Goal: Information Seeking & Learning: Check status

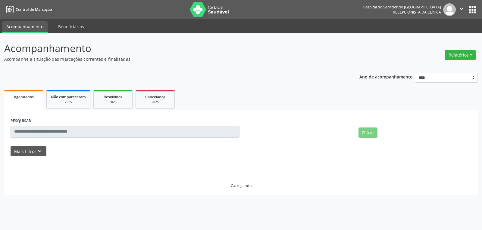
select select "*"
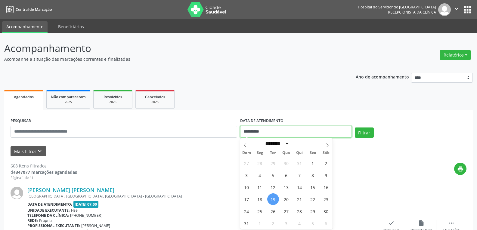
drag, startPoint x: 275, startPoint y: 131, endPoint x: 202, endPoint y: 126, distance: 72.7
click at [202, 126] on div "**********" at bounding box center [238, 129] width 459 height 26
click at [202, 8] on img at bounding box center [207, 9] width 39 height 15
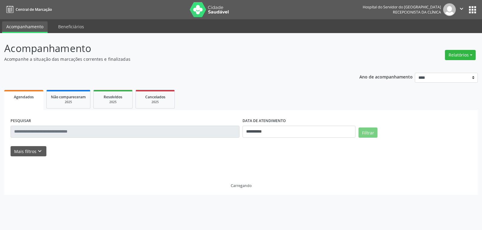
select select "*"
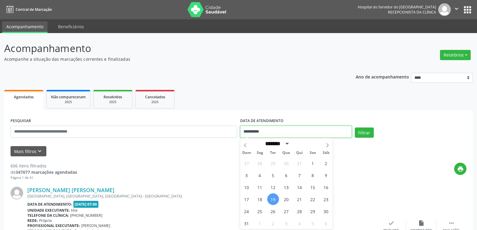
drag, startPoint x: 276, startPoint y: 129, endPoint x: 227, endPoint y: 132, distance: 48.8
click at [227, 132] on div "**********" at bounding box center [238, 129] width 459 height 26
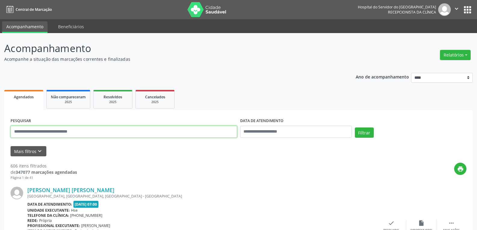
click at [227, 132] on input "text" at bounding box center [124, 132] width 227 height 12
click at [355, 128] on button "Filtrar" at bounding box center [364, 133] width 19 height 10
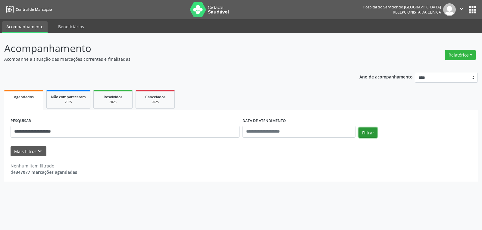
click at [373, 131] on button "Filtrar" at bounding box center [367, 133] width 19 height 10
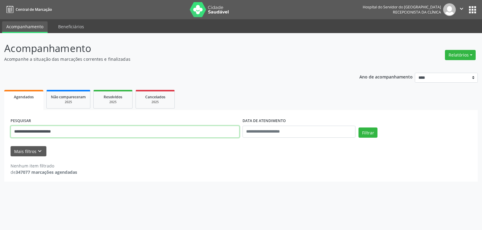
click at [53, 133] on input "**********" at bounding box center [125, 132] width 229 height 12
click at [358, 128] on button "Filtrar" at bounding box center [367, 133] width 19 height 10
drag, startPoint x: 68, startPoint y: 132, endPoint x: 0, endPoint y: 123, distance: 68.6
click at [0, 123] on div "**********" at bounding box center [241, 131] width 482 height 197
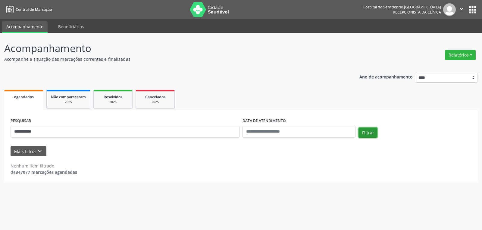
click at [373, 135] on button "Filtrar" at bounding box center [367, 133] width 19 height 10
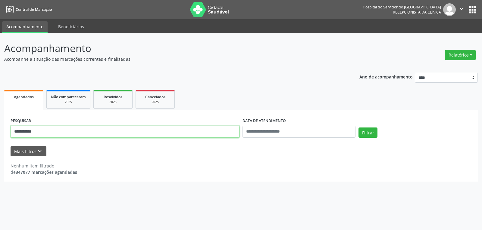
drag, startPoint x: 48, startPoint y: 135, endPoint x: 0, endPoint y: 134, distance: 48.2
click at [0, 134] on div "**********" at bounding box center [241, 131] width 482 height 197
paste input "**********"
type input "**********"
click at [358, 128] on button "Filtrar" at bounding box center [367, 133] width 19 height 10
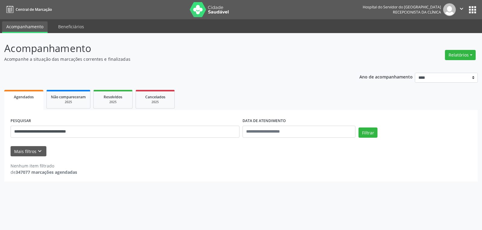
click at [210, 15] on img at bounding box center [209, 9] width 39 height 15
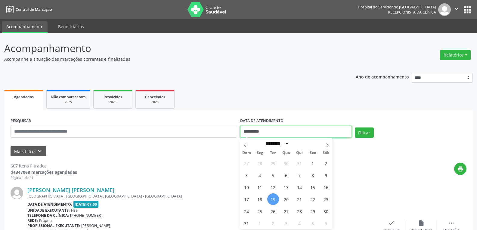
drag, startPoint x: 276, startPoint y: 133, endPoint x: 199, endPoint y: 134, distance: 77.4
click at [199, 134] on div "**********" at bounding box center [238, 129] width 459 height 26
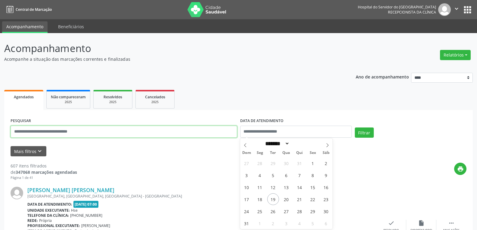
click at [184, 135] on input "text" at bounding box center [124, 132] width 227 height 12
paste input "**********"
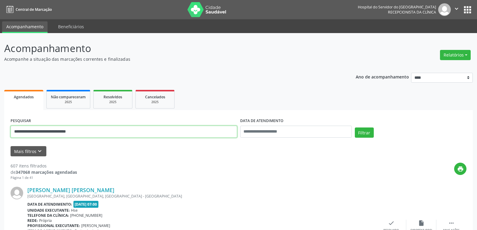
type input "**********"
click at [355, 128] on button "Filtrar" at bounding box center [364, 133] width 19 height 10
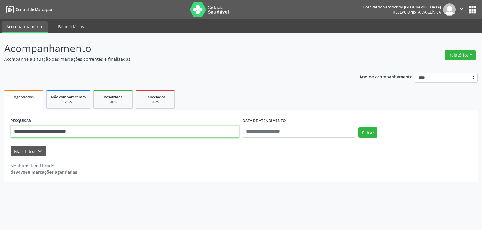
drag, startPoint x: 106, startPoint y: 131, endPoint x: 0, endPoint y: 126, distance: 105.8
click at [0, 126] on div "**********" at bounding box center [241, 131] width 482 height 197
click at [103, 131] on input "text" at bounding box center [125, 132] width 229 height 12
paste input "**********"
click at [358, 128] on button "Filtrar" at bounding box center [367, 133] width 19 height 10
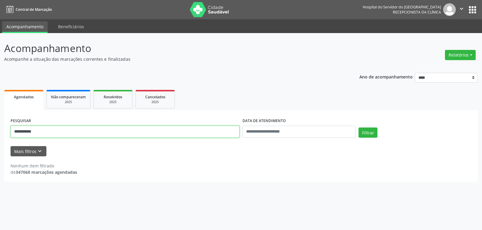
drag, startPoint x: 42, startPoint y: 132, endPoint x: 0, endPoint y: 128, distance: 42.6
click at [0, 128] on div "**********" at bounding box center [241, 131] width 482 height 197
paste input "***"
click at [358, 128] on button "Filtrar" at bounding box center [367, 133] width 19 height 10
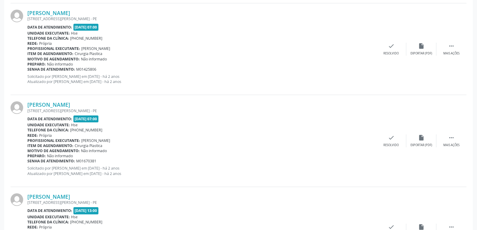
scroll to position [415, 0]
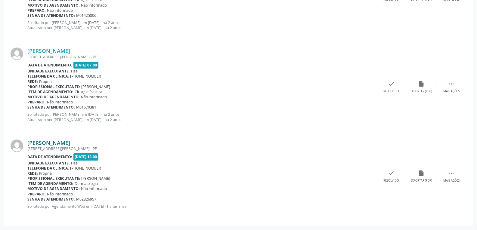
click at [53, 144] on link "Maria Jose Barbosa da Silva" at bounding box center [48, 143] width 43 height 7
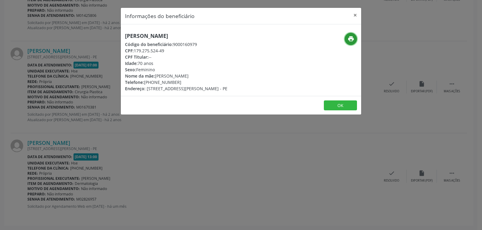
click at [352, 37] on icon "print" at bounding box center [350, 39] width 7 height 7
drag, startPoint x: 134, startPoint y: 49, endPoint x: 179, endPoint y: 49, distance: 45.5
click at [179, 49] on div "CPF: 179.275.524-49" at bounding box center [176, 51] width 102 height 6
copy div "179.275.524-49"
drag, startPoint x: 152, startPoint y: 82, endPoint x: 181, endPoint y: 79, distance: 28.8
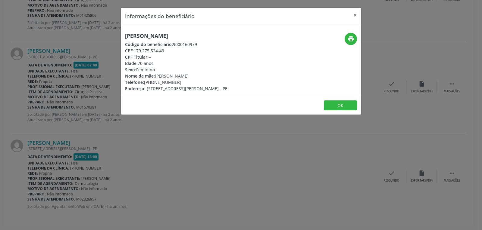
click at [181, 79] on div "Telefone: (81) 98651-2261" at bounding box center [176, 82] width 102 height 6
copy div "98651-2261"
click at [356, 14] on button "×" at bounding box center [355, 15] width 12 height 15
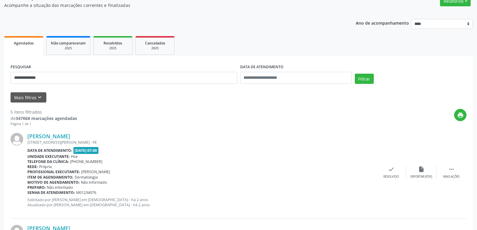
scroll to position [0, 0]
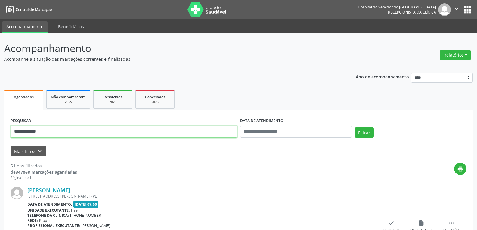
drag, startPoint x: 53, startPoint y: 133, endPoint x: 1, endPoint y: 132, distance: 52.4
click at [355, 128] on button "Filtrar" at bounding box center [364, 133] width 19 height 10
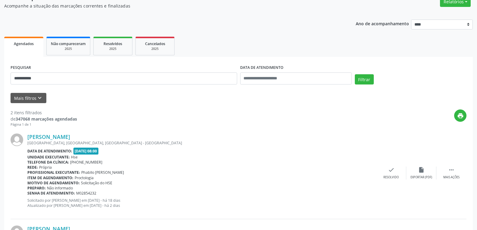
scroll to position [139, 0]
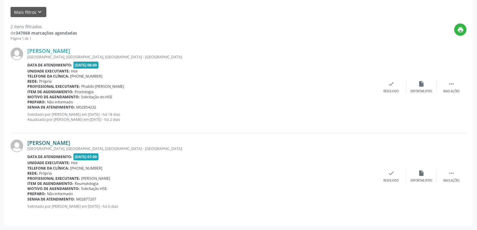
click at [67, 141] on link "Carlos Eduardo Izidoro da Silva" at bounding box center [48, 143] width 43 height 7
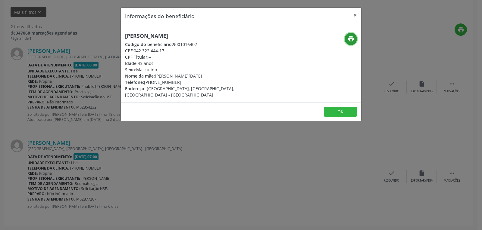
click at [346, 40] on button "print" at bounding box center [350, 39] width 12 height 12
drag, startPoint x: 135, startPoint y: 50, endPoint x: 181, endPoint y: 49, distance: 46.7
click at [181, 49] on div "CPF: 042.322.444-17" at bounding box center [201, 51] width 152 height 6
copy div "042.322.444-17"
drag, startPoint x: 153, startPoint y: 81, endPoint x: 197, endPoint y: 80, distance: 44.0
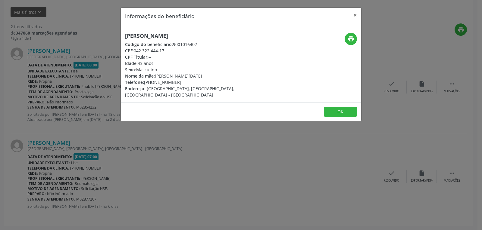
click at [197, 80] on div "Telefone: (81) 97307-5953" at bounding box center [201, 82] width 152 height 6
copy div "97307-5953"
click at [356, 14] on button "×" at bounding box center [355, 15] width 12 height 15
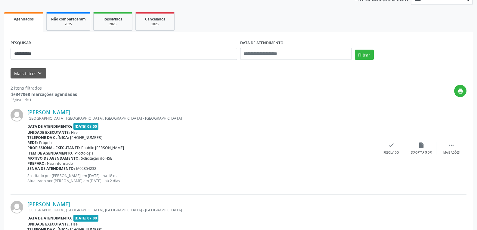
scroll to position [0, 0]
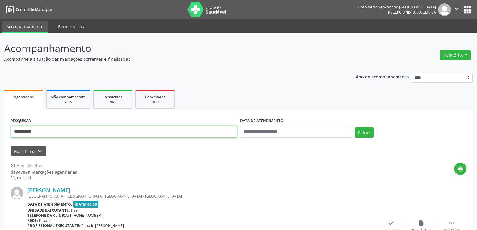
drag, startPoint x: 49, startPoint y: 133, endPoint x: 0, endPoint y: 132, distance: 49.1
click at [0, 132] on div "**********" at bounding box center [238, 201] width 477 height 337
click at [355, 128] on button "Filtrar" at bounding box center [364, 133] width 19 height 10
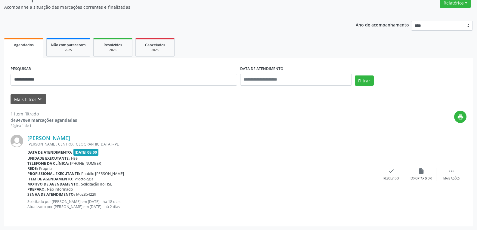
scroll to position [53, 0]
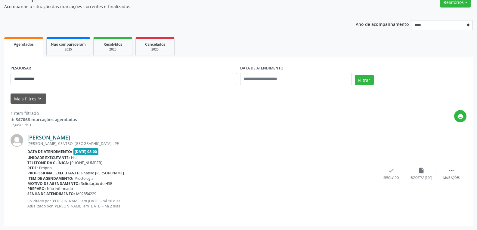
click at [58, 140] on link "Heloisa Lemos Ferreira da Cruz" at bounding box center [48, 137] width 43 height 7
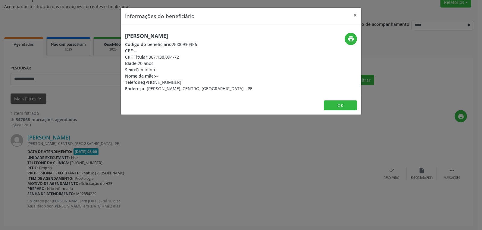
drag, startPoint x: 150, startPoint y: 55, endPoint x: 203, endPoint y: 55, distance: 53.3
click at [203, 55] on div "CPF Titular: 867.138.094-72" at bounding box center [188, 57] width 127 height 6
copy div "867.138.094-72"
click at [351, 38] on icon "print" at bounding box center [350, 39] width 7 height 7
click at [354, 13] on button "×" at bounding box center [355, 15] width 12 height 15
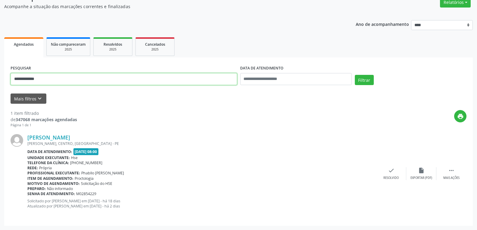
drag, startPoint x: 54, startPoint y: 79, endPoint x: 0, endPoint y: 78, distance: 53.9
click at [0, 78] on div "**********" at bounding box center [238, 105] width 477 height 250
type input "**********"
click at [355, 75] on button "Filtrar" at bounding box center [364, 80] width 19 height 10
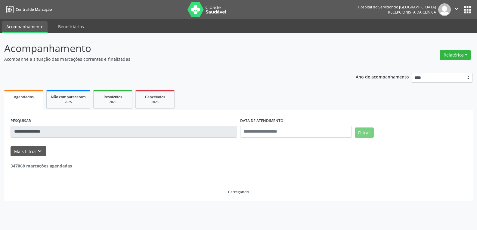
scroll to position [0, 0]
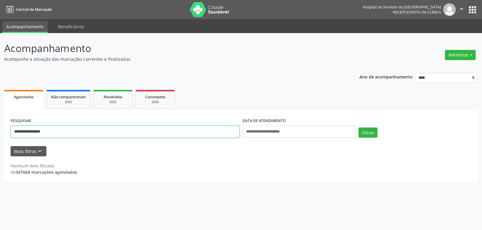
drag, startPoint x: 54, startPoint y: 132, endPoint x: 0, endPoint y: 130, distance: 54.2
click at [0, 130] on div "**********" at bounding box center [241, 131] width 482 height 197
click at [87, 135] on input "text" at bounding box center [125, 132] width 229 height 12
paste input "**********"
click at [358, 128] on button "Filtrar" at bounding box center [367, 133] width 19 height 10
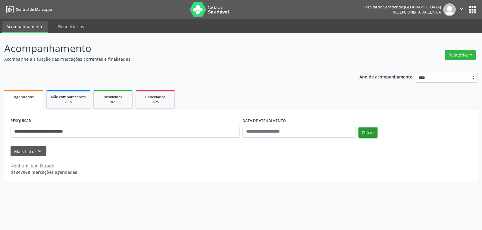
click at [372, 134] on button "Filtrar" at bounding box center [367, 133] width 19 height 10
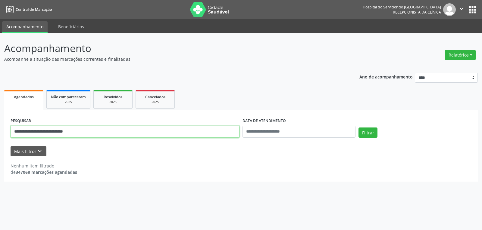
drag, startPoint x: 96, startPoint y: 128, endPoint x: 0, endPoint y: 125, distance: 95.8
click at [0, 125] on div "**********" at bounding box center [241, 131] width 482 height 197
click at [358, 128] on button "Filtrar" at bounding box center [367, 133] width 19 height 10
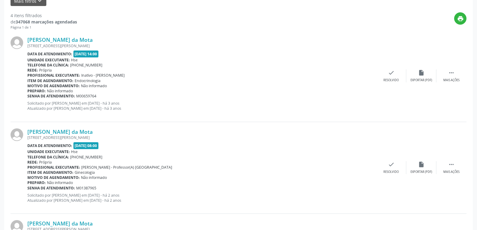
scroll to position [328, 0]
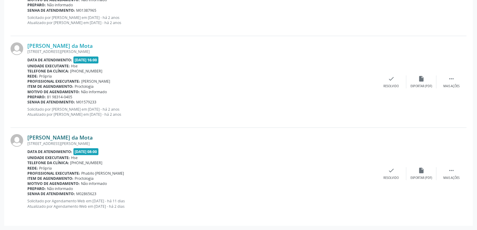
click at [69, 135] on link "Adriana Mendonca da Mota" at bounding box center [59, 137] width 65 height 7
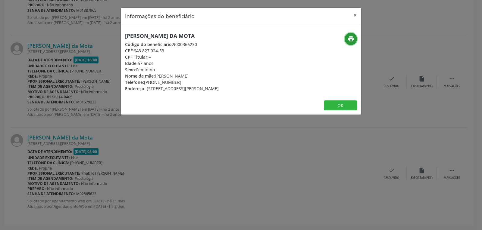
click at [354, 39] on button "print" at bounding box center [350, 39] width 12 height 12
drag, startPoint x: 136, startPoint y: 50, endPoint x: 173, endPoint y: 53, distance: 37.1
click at [173, 53] on div "CPF: 643.827.024-53" at bounding box center [172, 51] width 94 height 6
copy div "643.827.024-53"
click at [356, 16] on button "×" at bounding box center [355, 15] width 12 height 15
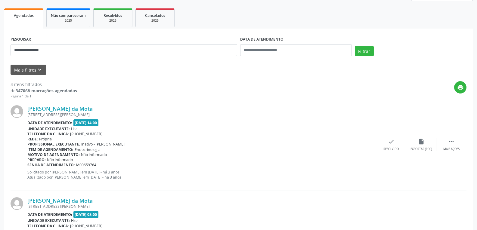
scroll to position [0, 0]
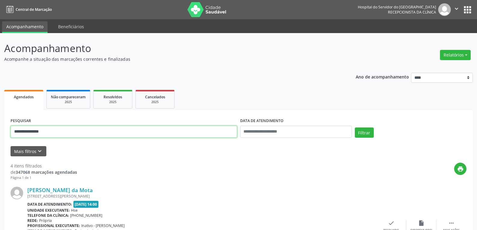
drag, startPoint x: 69, startPoint y: 131, endPoint x: 0, endPoint y: 131, distance: 69.2
click at [355, 128] on button "Filtrar" at bounding box center [364, 133] width 19 height 10
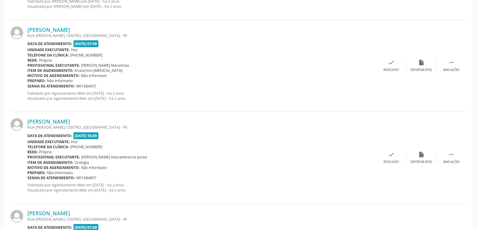
scroll to position [1248, 0]
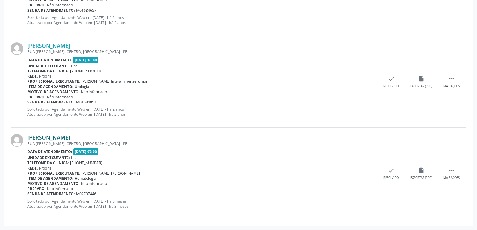
click at [52, 137] on link "Paulo Roberto Sobreira de Carvalho" at bounding box center [48, 137] width 43 height 7
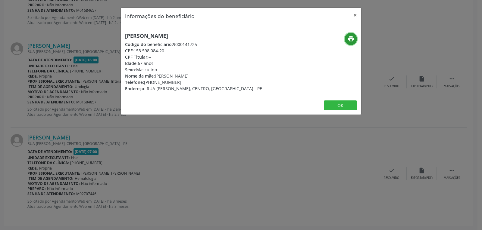
click at [350, 39] on icon "print" at bounding box center [350, 39] width 7 height 7
drag, startPoint x: 135, startPoint y: 51, endPoint x: 166, endPoint y: 52, distance: 31.6
click at [166, 52] on div "CPF: 153.598.084-20" at bounding box center [193, 51] width 137 height 6
copy div "153.598.084-20"
drag, startPoint x: 144, startPoint y: 82, endPoint x: 195, endPoint y: 79, distance: 51.3
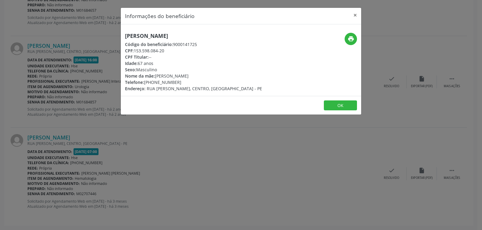
click at [195, 79] on div "Telefone: (87) 99918-6945" at bounding box center [193, 82] width 137 height 6
copy div "(87) 99918-6945"
click at [355, 16] on button "×" at bounding box center [355, 15] width 12 height 15
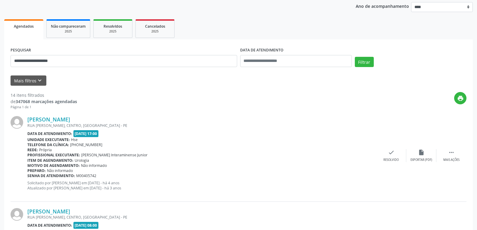
scroll to position [0, 0]
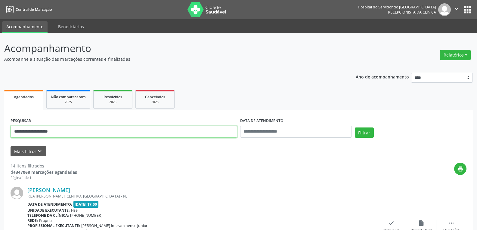
drag, startPoint x: 88, startPoint y: 128, endPoint x: 0, endPoint y: 129, distance: 87.9
click at [355, 128] on button "Filtrar" at bounding box center [364, 133] width 19 height 10
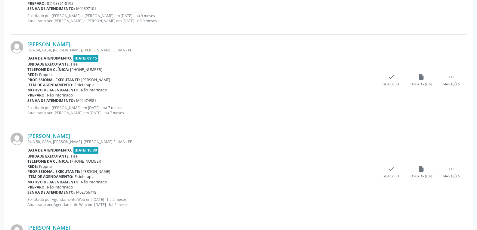
scroll to position [788, 0]
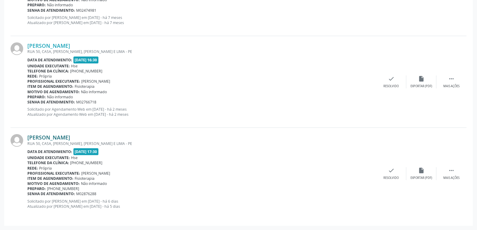
click at [61, 137] on link "Edmilson Tavares de Almeida" at bounding box center [48, 137] width 43 height 7
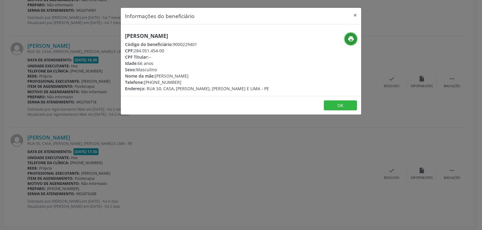
click at [356, 37] on button "print" at bounding box center [350, 39] width 12 height 12
drag, startPoint x: 135, startPoint y: 50, endPoint x: 185, endPoint y: 52, distance: 49.7
click at [185, 52] on div "CPF: 284.051.454-00" at bounding box center [197, 51] width 144 height 6
copy div "284.051.454-00"
drag, startPoint x: 153, startPoint y: 81, endPoint x: 201, endPoint y: 82, distance: 48.2
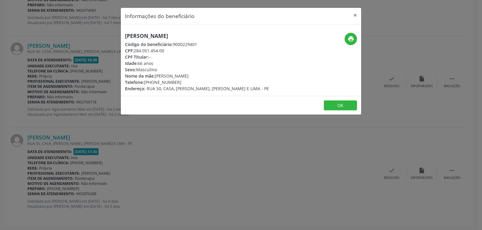
click at [201, 82] on div "Telefone: (81) 98523-8177" at bounding box center [197, 82] width 144 height 6
copy div "98523-8177"
click at [354, 14] on button "×" at bounding box center [355, 15] width 12 height 15
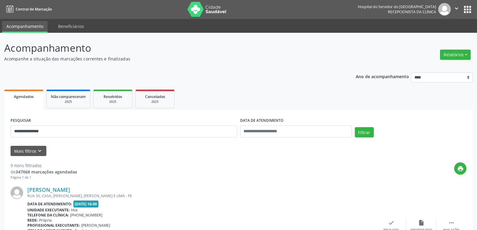
scroll to position [0, 0]
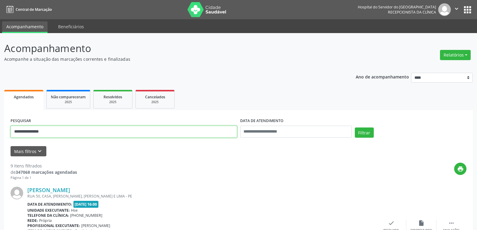
drag, startPoint x: 60, startPoint y: 135, endPoint x: 0, endPoint y: 126, distance: 60.9
click at [355, 128] on button "Filtrar" at bounding box center [364, 133] width 19 height 10
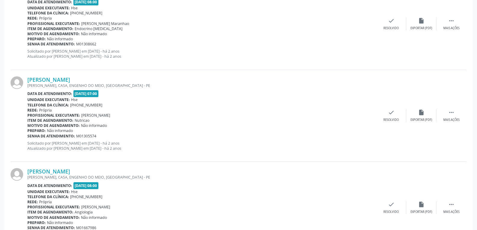
scroll to position [788, 0]
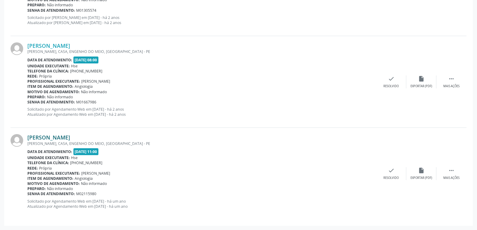
click at [56, 137] on link "Maria Pereira da Silva" at bounding box center [48, 137] width 43 height 7
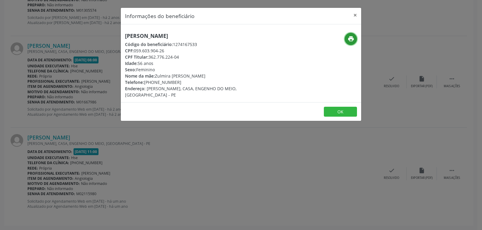
click at [349, 40] on icon "print" at bounding box center [350, 39] width 7 height 7
drag, startPoint x: 149, startPoint y: 57, endPoint x: 213, endPoint y: 57, distance: 63.5
click at [213, 57] on div "CPF Titular: 362.776.224-04" at bounding box center [201, 57] width 152 height 6
drag, startPoint x: 153, startPoint y: 82, endPoint x: 185, endPoint y: 79, distance: 32.4
click at [185, 79] on div "Telefone: (81) 98809-1361" at bounding box center [201, 82] width 152 height 6
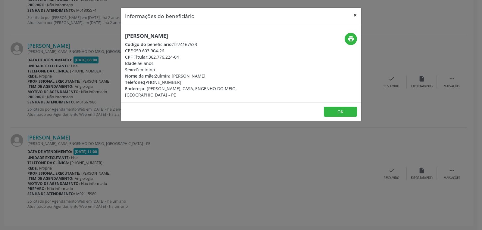
click at [354, 14] on button "×" at bounding box center [355, 15] width 12 height 15
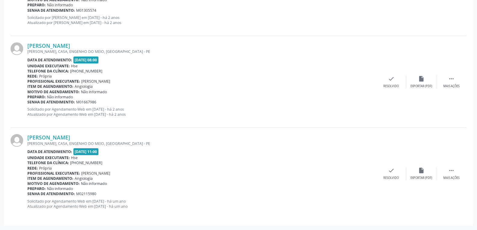
click at [50, 143] on div "MANUEL ALVES DEUS DARA, CASA, ENGENHO DO MEIO, RECIFE - PE" at bounding box center [201, 143] width 349 height 5
click at [50, 138] on link "Maria Pereira da Silva" at bounding box center [48, 137] width 43 height 7
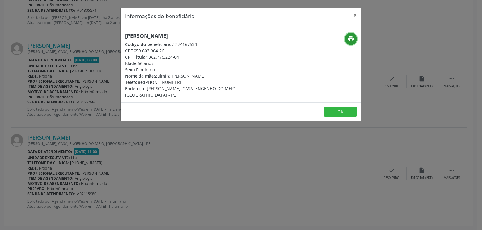
click at [350, 42] on icon "print" at bounding box center [350, 39] width 7 height 7
click at [354, 14] on button "×" at bounding box center [355, 15] width 12 height 15
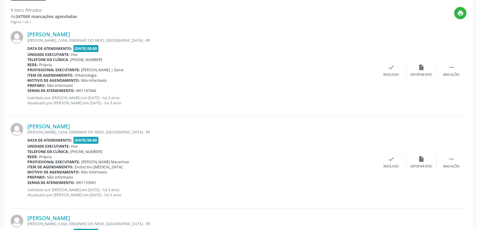
scroll to position [0, 0]
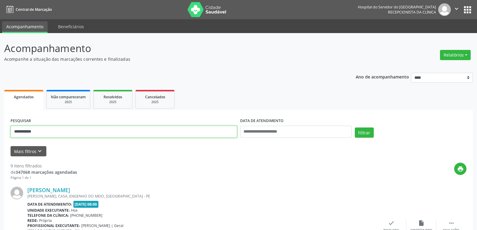
drag, startPoint x: 53, startPoint y: 128, endPoint x: 0, endPoint y: 132, distance: 53.1
type input "**********"
click at [355, 128] on button "Filtrar" at bounding box center [364, 133] width 19 height 10
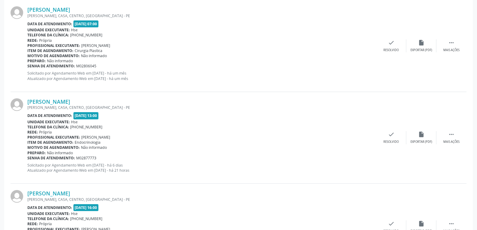
scroll to position [507, 0]
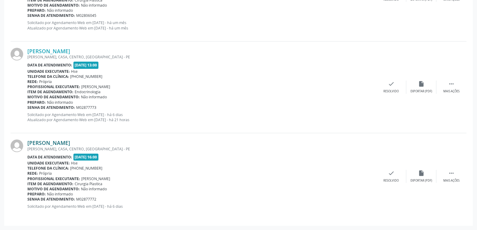
click at [64, 144] on link "Simone Maria de Araujo Mariano" at bounding box center [48, 143] width 43 height 7
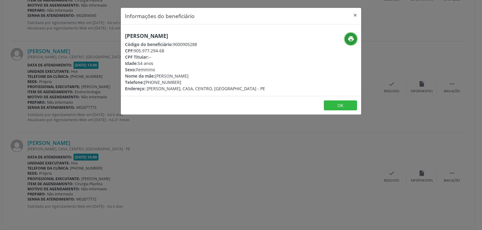
click at [353, 41] on icon "print" at bounding box center [350, 39] width 7 height 7
drag, startPoint x: 133, startPoint y: 49, endPoint x: 188, endPoint y: 50, distance: 55.1
click at [188, 50] on div "CPF: 905.977.294-68" at bounding box center [195, 51] width 140 height 6
drag, startPoint x: 144, startPoint y: 82, endPoint x: 204, endPoint y: 80, distance: 60.3
click at [204, 80] on div "Telefone: (87) 99914-6471" at bounding box center [195, 82] width 140 height 6
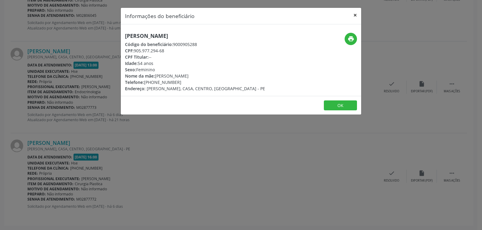
click at [354, 14] on button "×" at bounding box center [355, 15] width 12 height 15
